Goal: Task Accomplishment & Management: Use online tool/utility

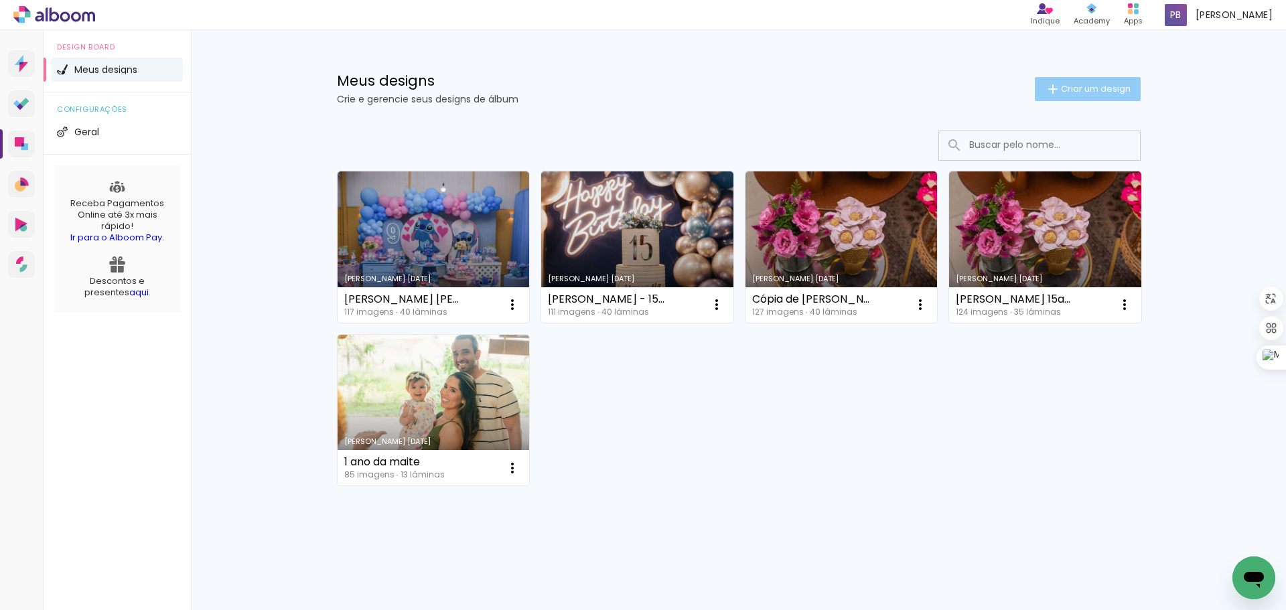
click at [1028, 87] on span "Criar um design" at bounding box center [1096, 88] width 70 height 9
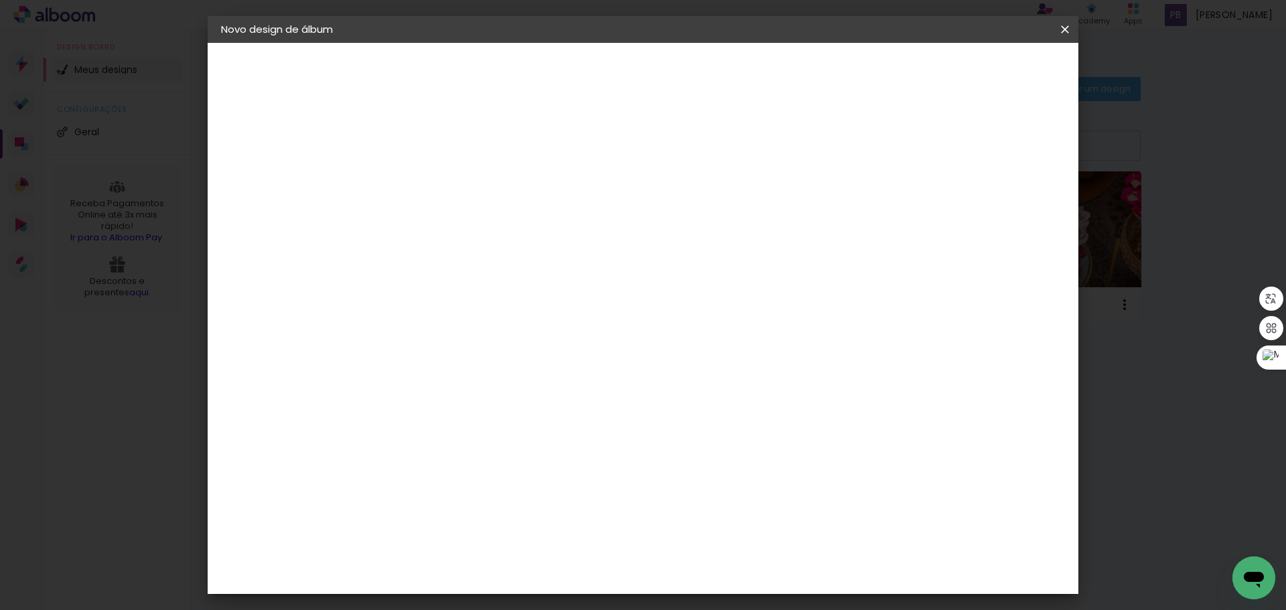
click at [440, 180] on input at bounding box center [440, 179] width 0 height 21
type input "[PERSON_NAME] - 5 anos"
type paper-input "[PERSON_NAME] - 5 anos"
click at [577, 82] on paper-button "Avançar" at bounding box center [545, 71] width 66 height 23
drag, startPoint x: 531, startPoint y: 263, endPoint x: 524, endPoint y: 257, distance: 9.5
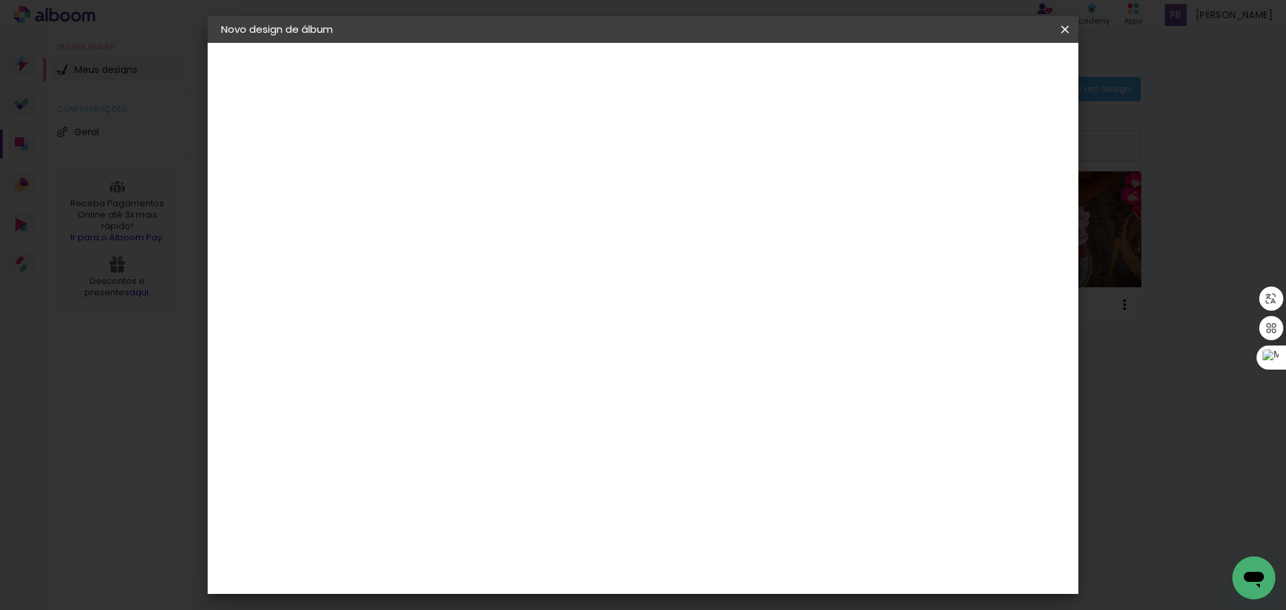
click at [526, 230] on paper-input-container at bounding box center [474, 215] width 145 height 30
type input "Go"
type paper-input "Go"
click at [520, 295] on paper-item "Go image" at bounding box center [461, 305] width 118 height 35
click at [655, 78] on paper-button "Avançar" at bounding box center [622, 71] width 66 height 23
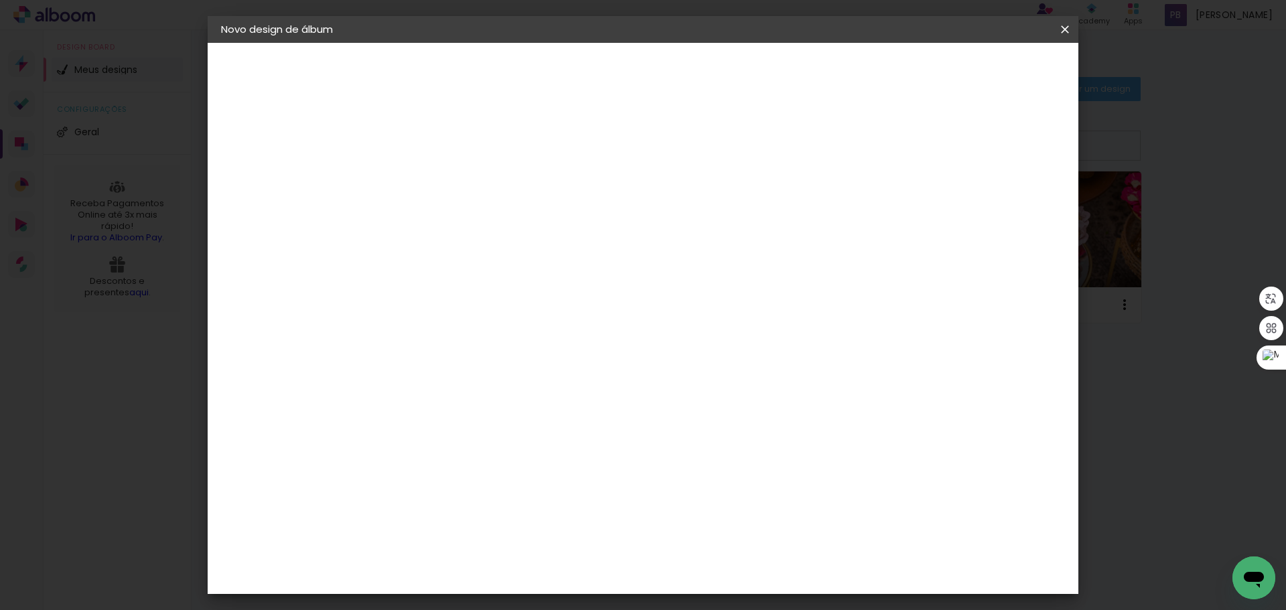
click at [513, 217] on paper-input-container "Linha" at bounding box center [474, 234] width 78 height 34
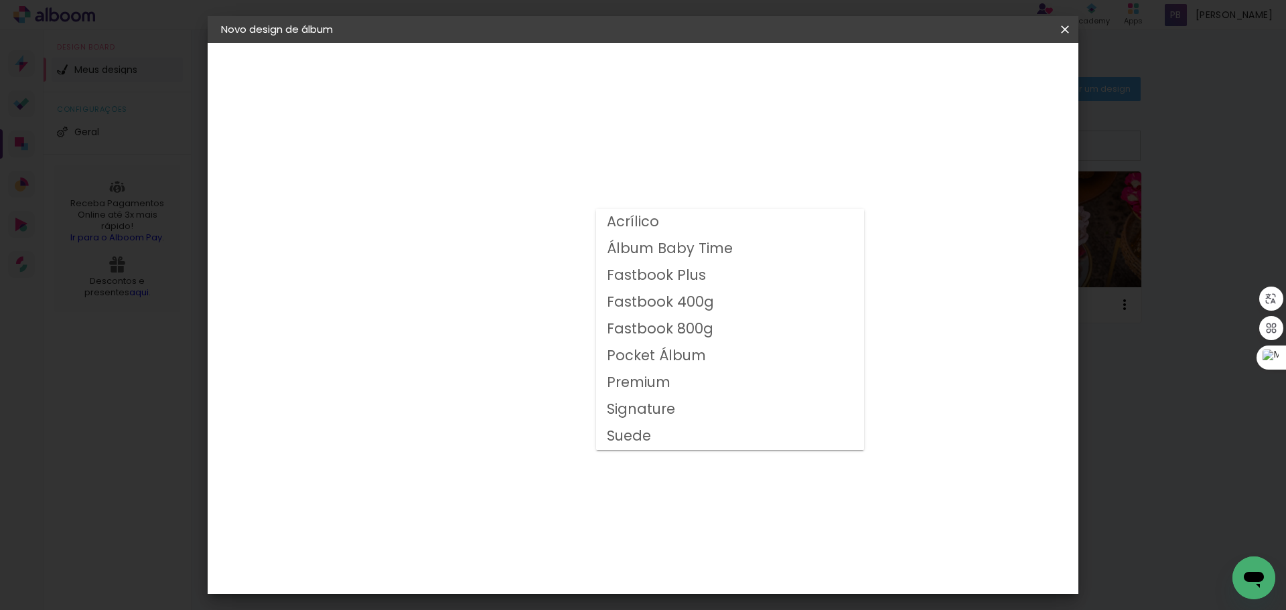
click at [711, 297] on paper-item "Fastbook 400g" at bounding box center [730, 302] width 268 height 27
type input "Fastbook 400g"
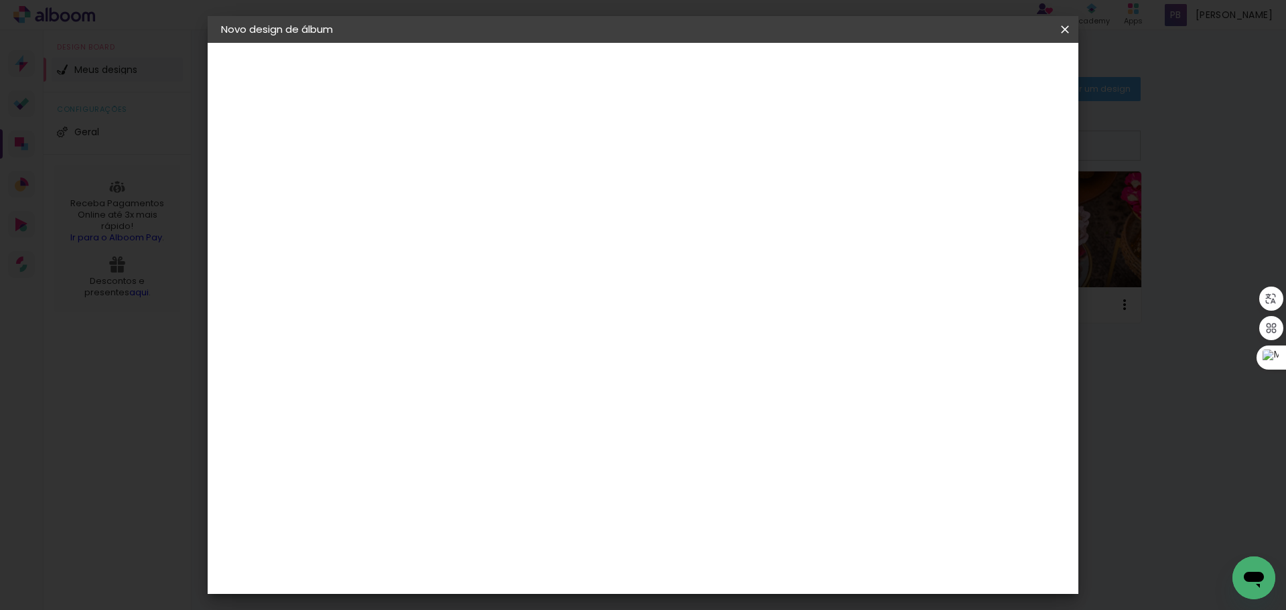
click at [531, 417] on span "30 × 20" at bounding box center [499, 439] width 62 height 44
click at [0, 0] on slot "Avançar" at bounding box center [0, 0] width 0 height 0
click at [981, 72] on span "Iniciar design" at bounding box center [950, 70] width 61 height 9
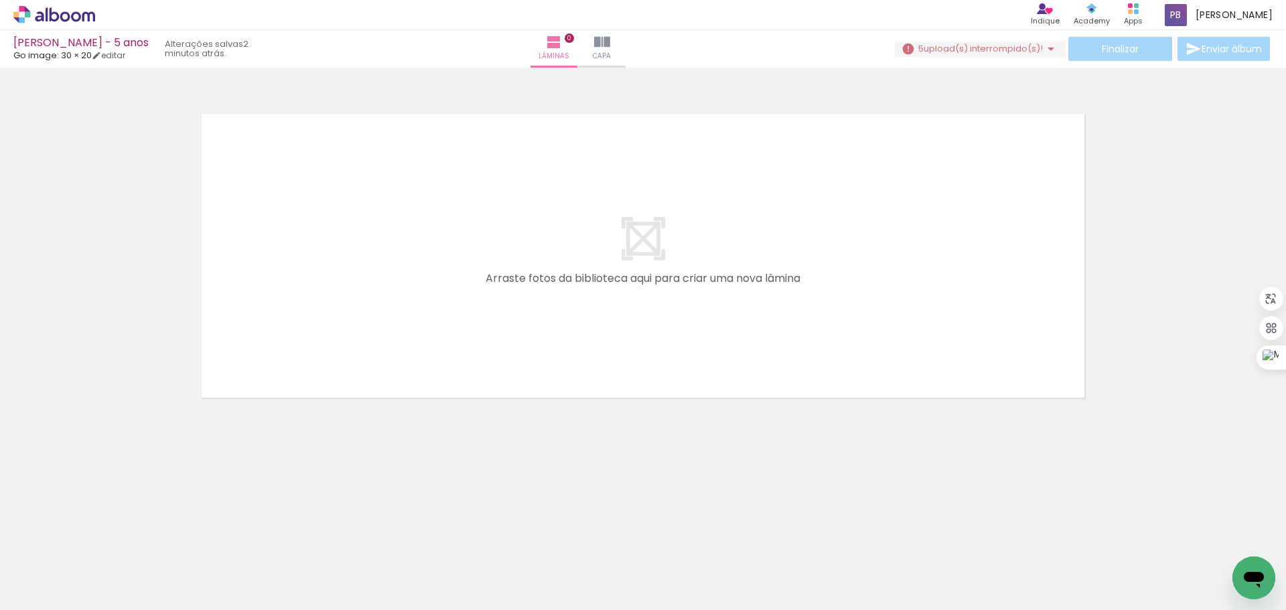
click at [966, 45] on span "upload(s) interrompido(s)!" at bounding box center [983, 48] width 119 height 13
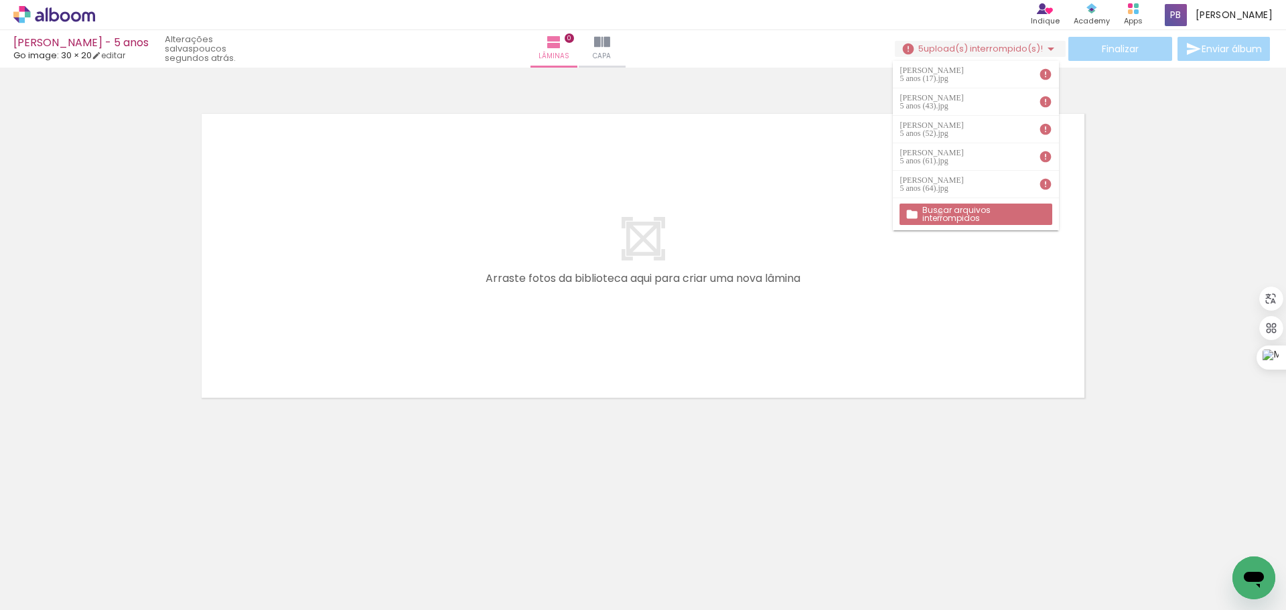
click at [0, 0] on slot "Buscar arquivos interrompidos" at bounding box center [0, 0] width 0 height 0
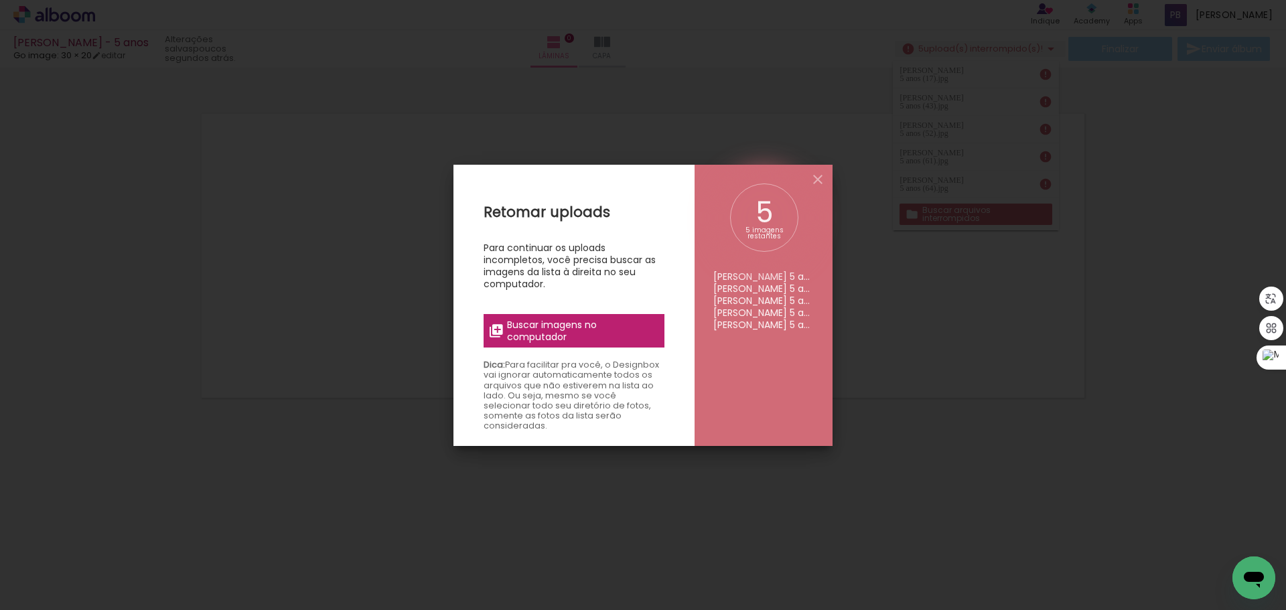
click at [534, 326] on span "Buscar imagens no computador" at bounding box center [581, 331] width 149 height 24
click at [0, 0] on input "file" at bounding box center [0, 0] width 0 height 0
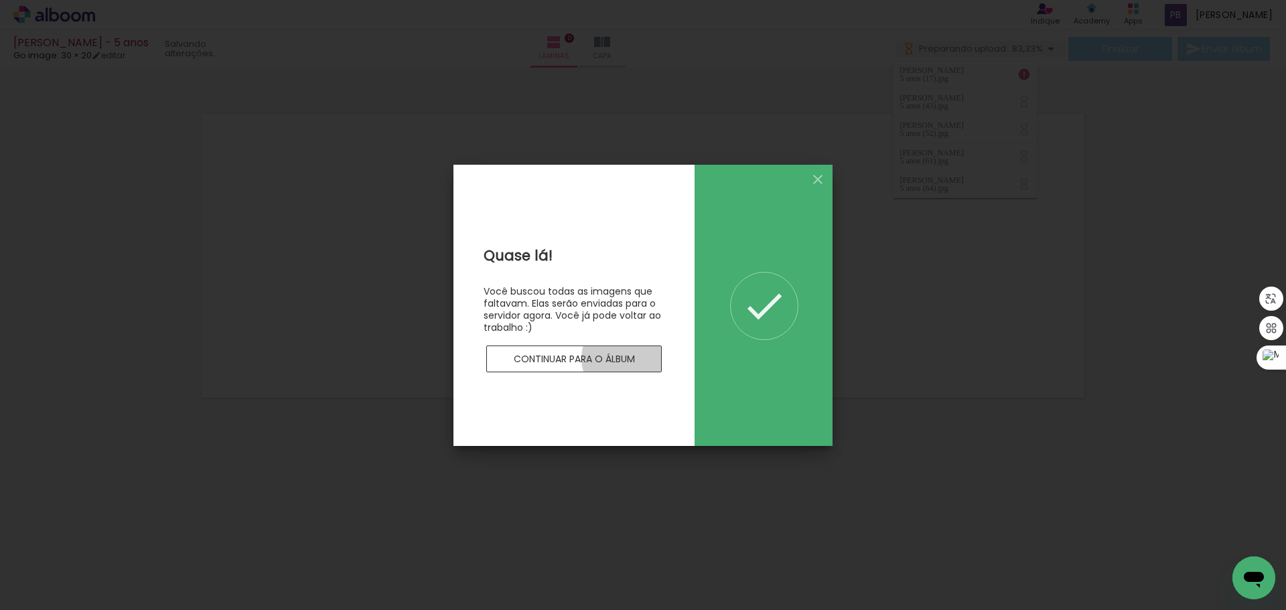
click at [0, 0] on slot "Continuar para o álbum" at bounding box center [0, 0] width 0 height 0
